Goal: Task Accomplishment & Management: Manage account settings

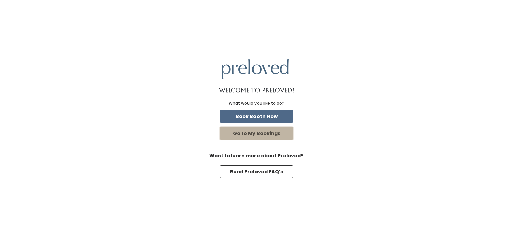
click at [274, 134] on button "Go to My Bookings" at bounding box center [256, 133] width 73 height 13
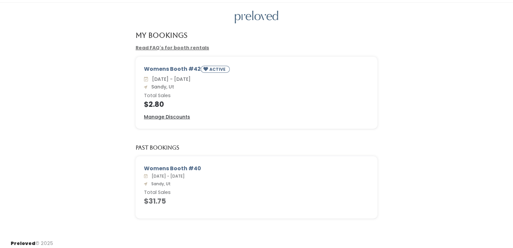
scroll to position [22, 0]
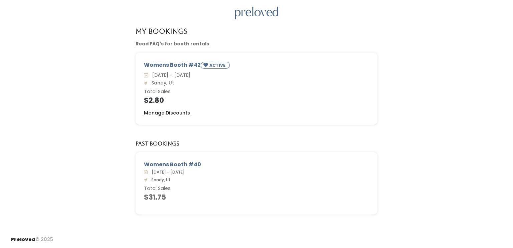
click at [175, 113] on u "Manage Discounts" at bounding box center [167, 113] width 46 height 7
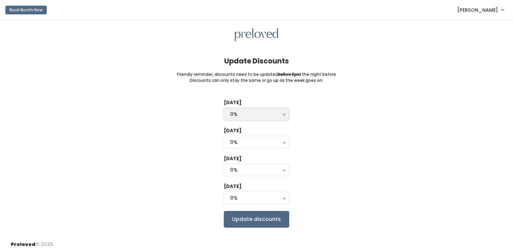
click at [267, 112] on div "0%" at bounding box center [256, 114] width 53 height 7
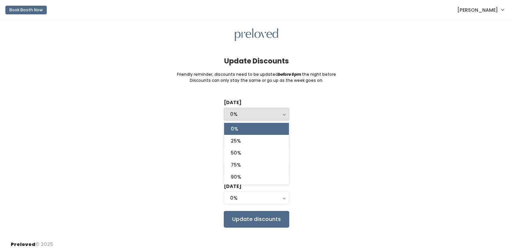
click at [268, 130] on link "0%" at bounding box center [256, 129] width 65 height 12
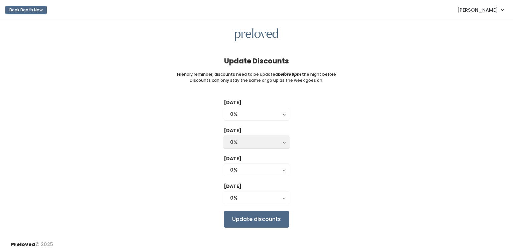
click at [272, 140] on div "0%" at bounding box center [256, 142] width 53 height 7
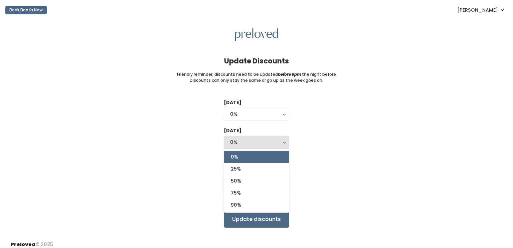
click at [275, 160] on link "0%" at bounding box center [256, 157] width 65 height 12
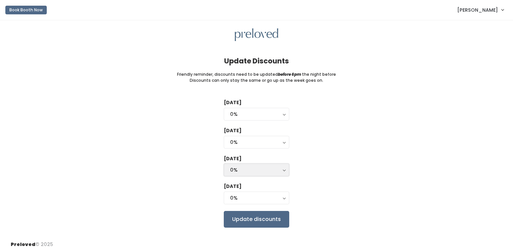
click at [277, 167] on div "0%" at bounding box center [256, 169] width 53 height 7
click link "0%"
click at [274, 195] on div "0%" at bounding box center [256, 197] width 53 height 7
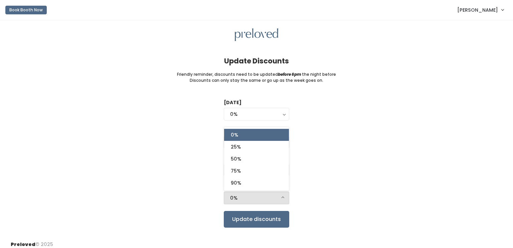
click at [239, 133] on link "0%" at bounding box center [256, 135] width 65 height 12
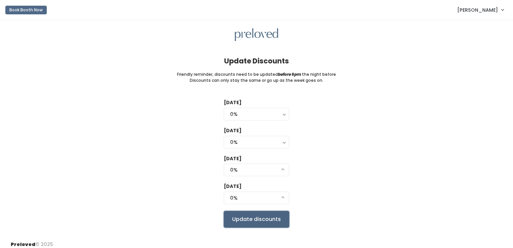
click at [266, 224] on input "Update discounts" at bounding box center [256, 219] width 65 height 17
